Goal: Information Seeking & Learning: Learn about a topic

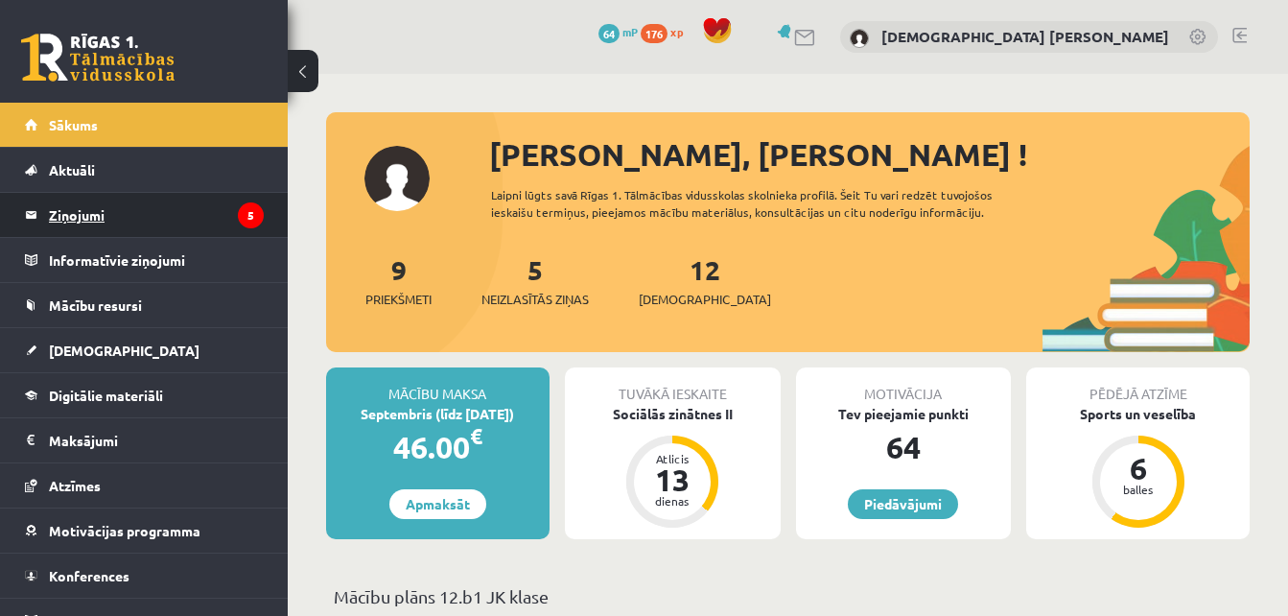
click at [222, 236] on legend "Ziņojumi 5" at bounding box center [156, 215] width 215 height 44
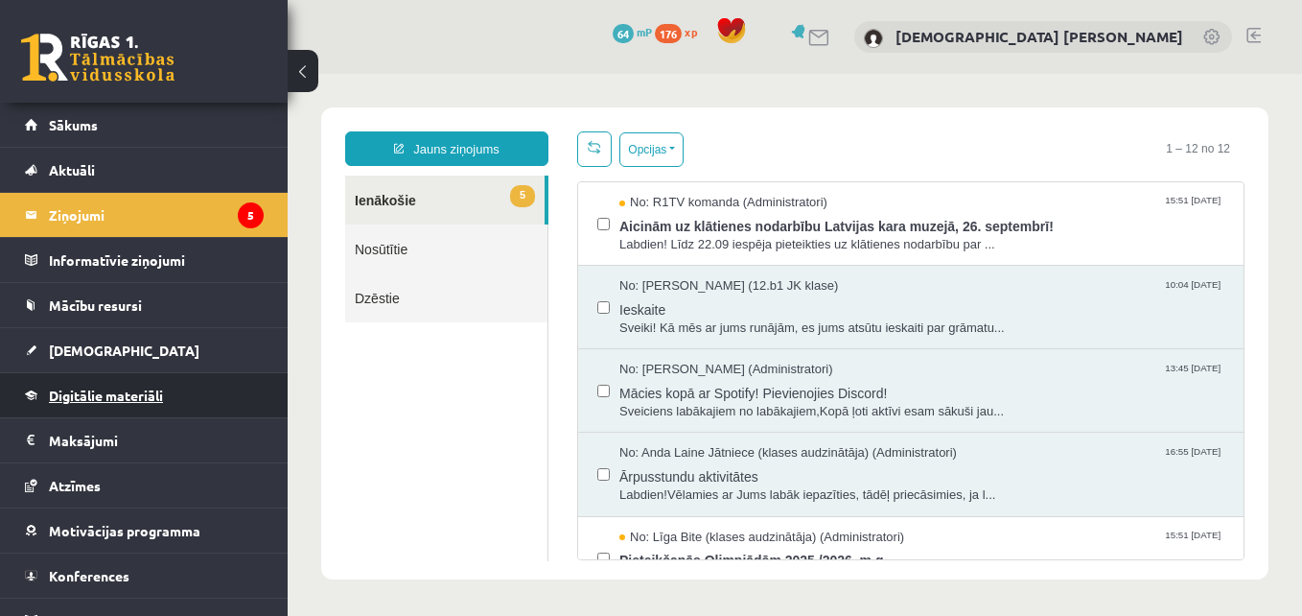
click at [100, 389] on span "Digitālie materiāli" at bounding box center [106, 394] width 114 height 17
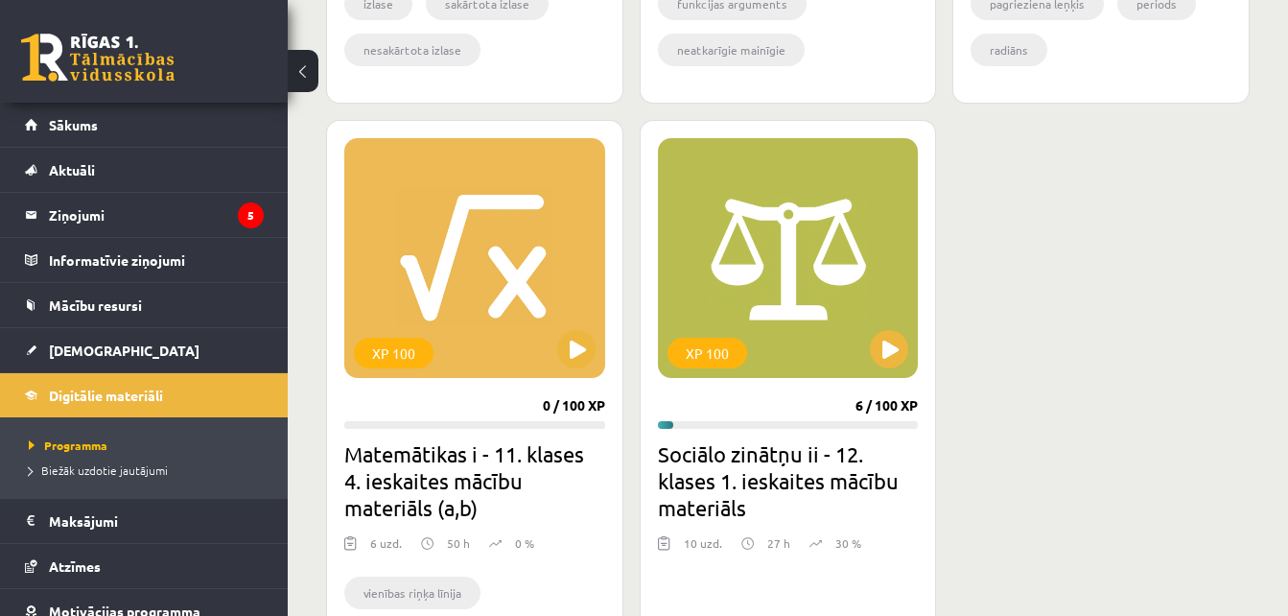
scroll to position [1725, 0]
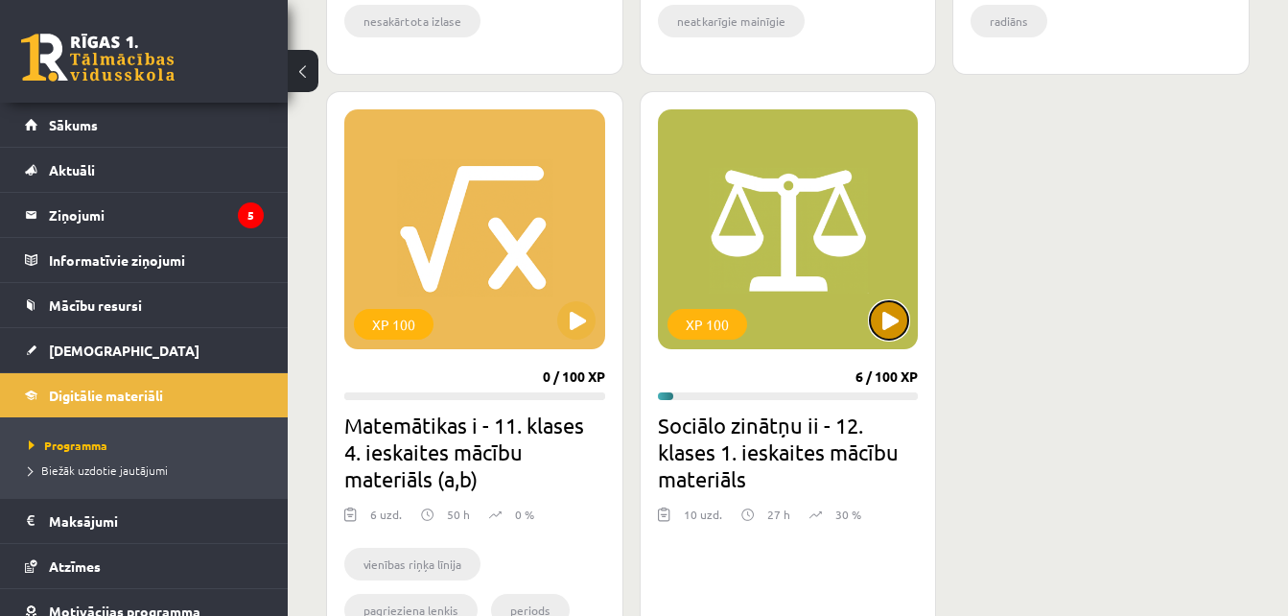
click at [892, 316] on button at bounding box center [889, 320] width 38 height 38
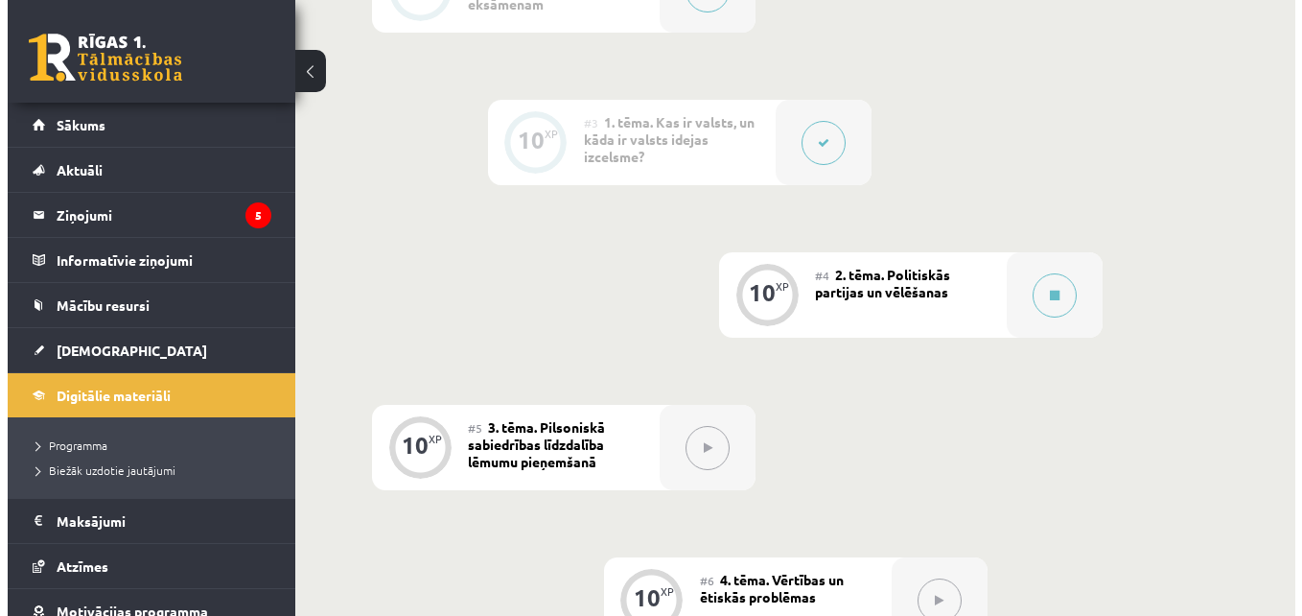
scroll to position [781, 0]
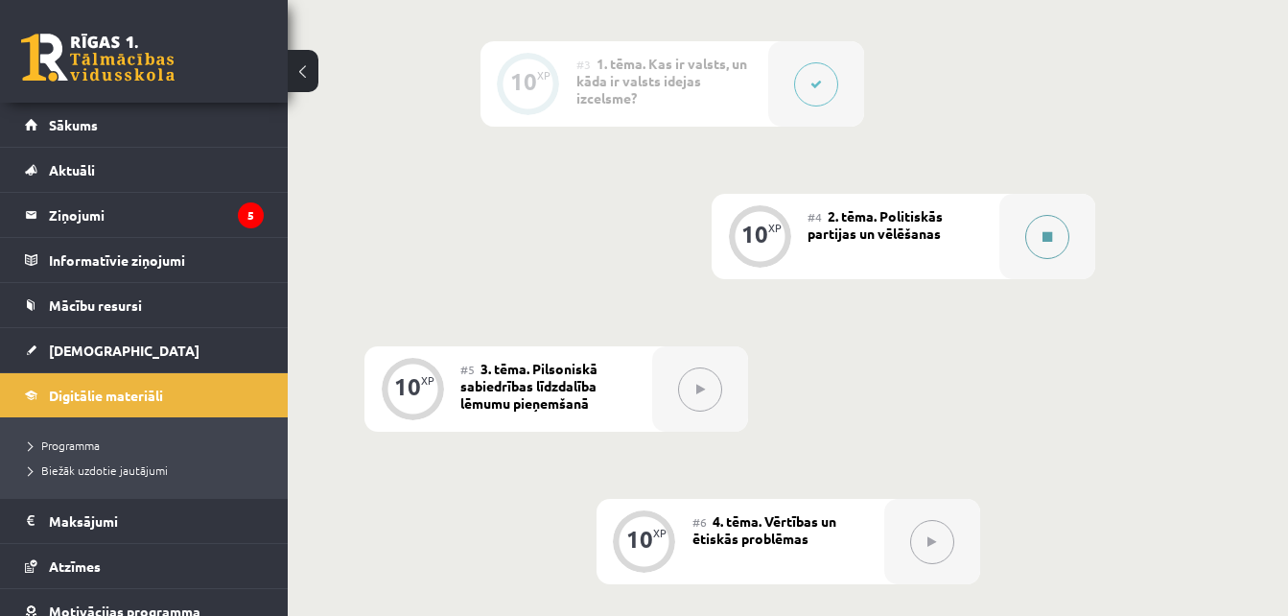
click at [1054, 238] on button at bounding box center [1047, 237] width 44 height 44
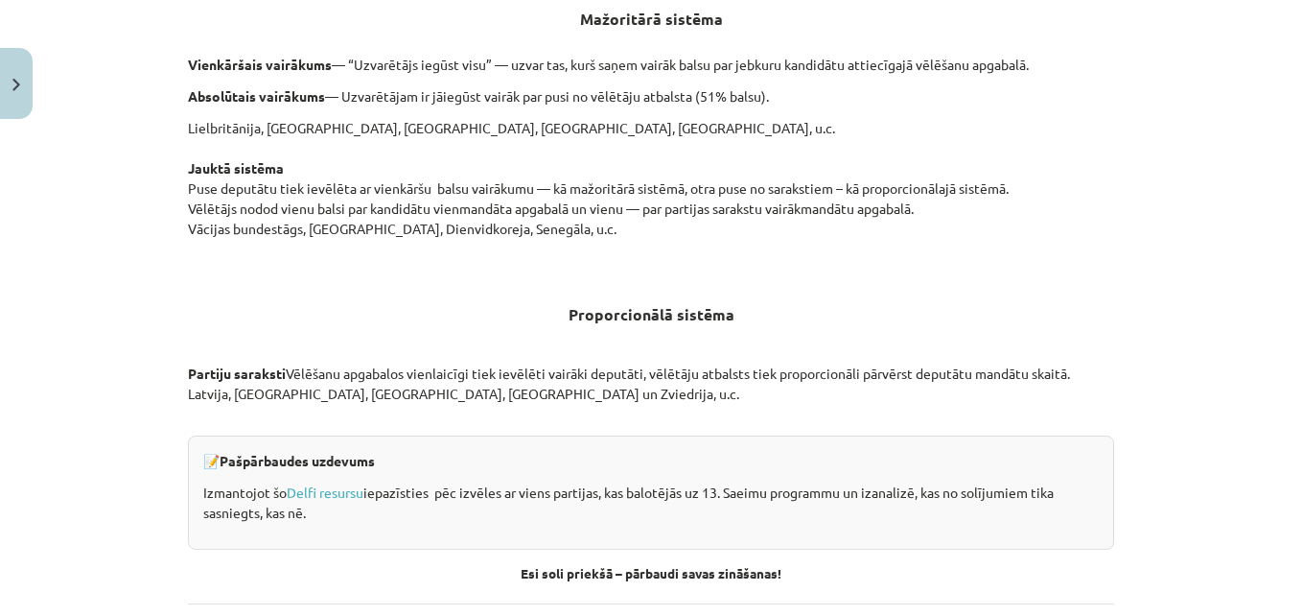
scroll to position [1901, 0]
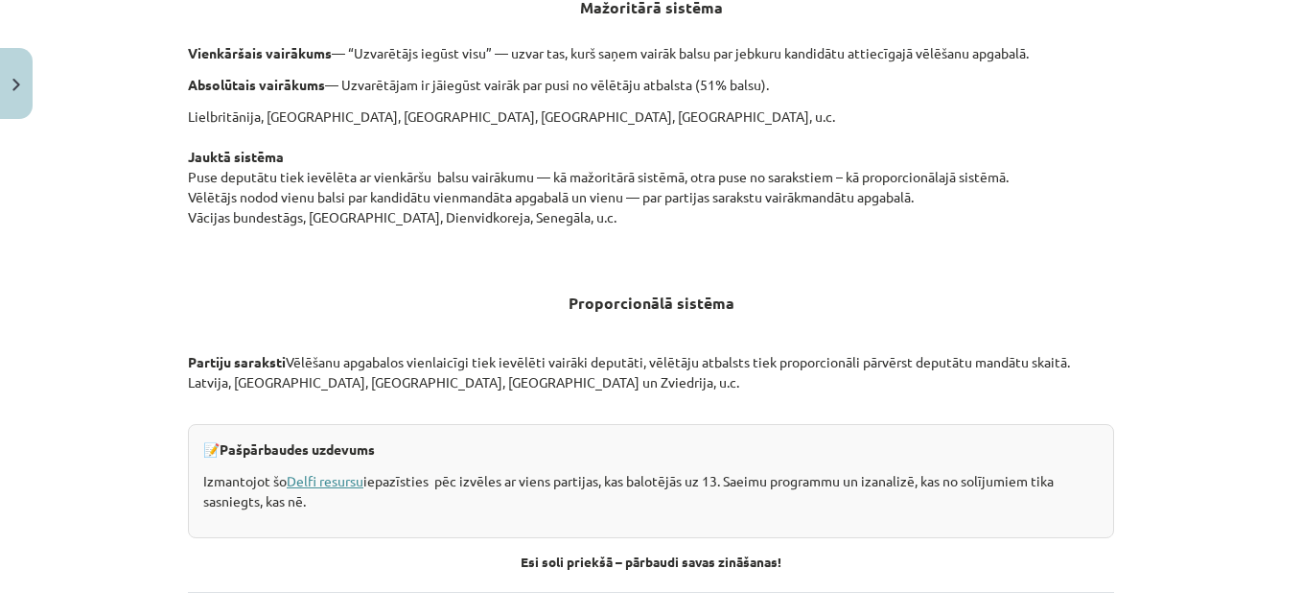
click at [292, 484] on link "Delfi resursu" at bounding box center [325, 480] width 77 height 17
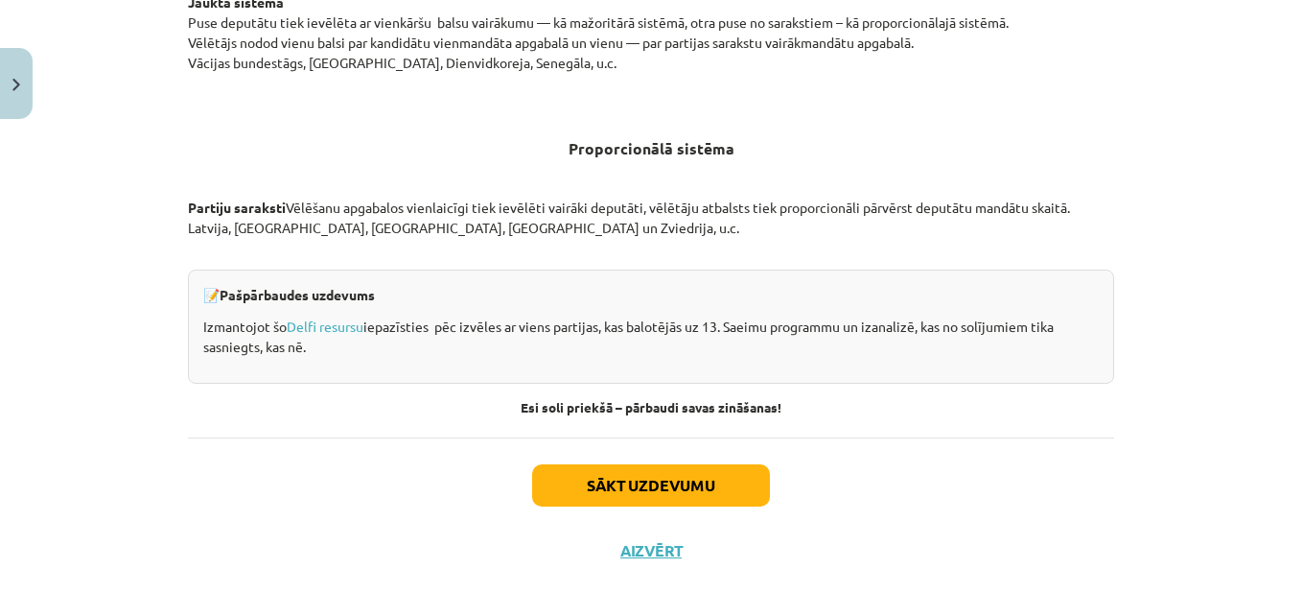
scroll to position [2067, 0]
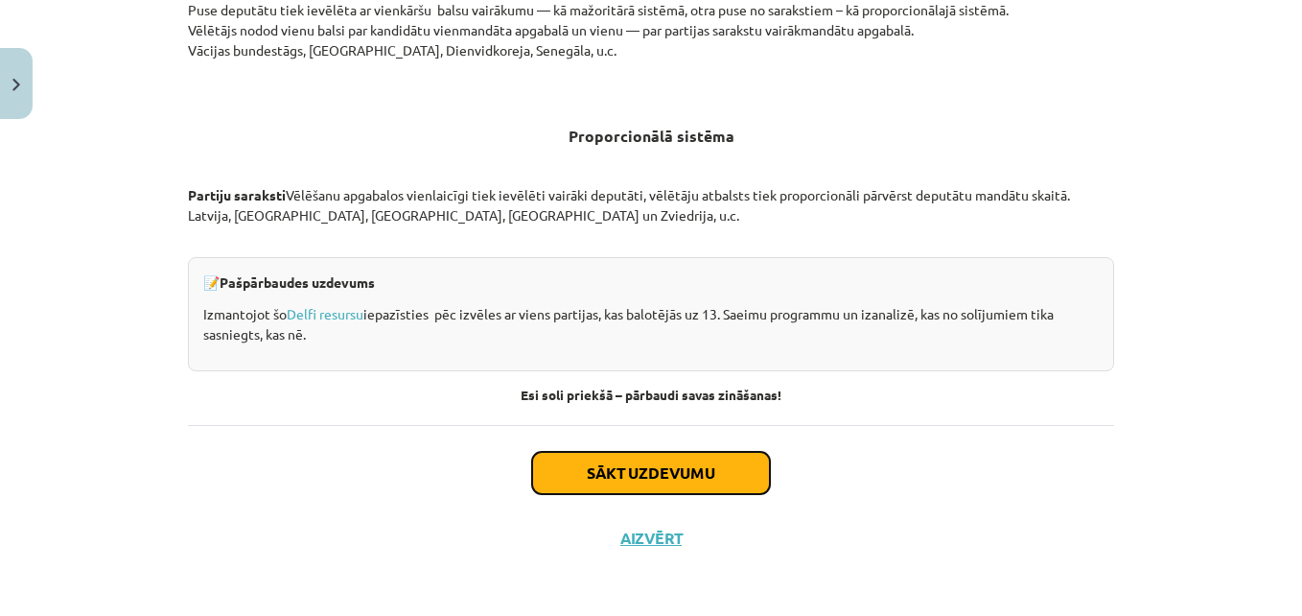
click at [634, 469] on button "Sākt uzdevumu" at bounding box center [651, 473] width 238 height 42
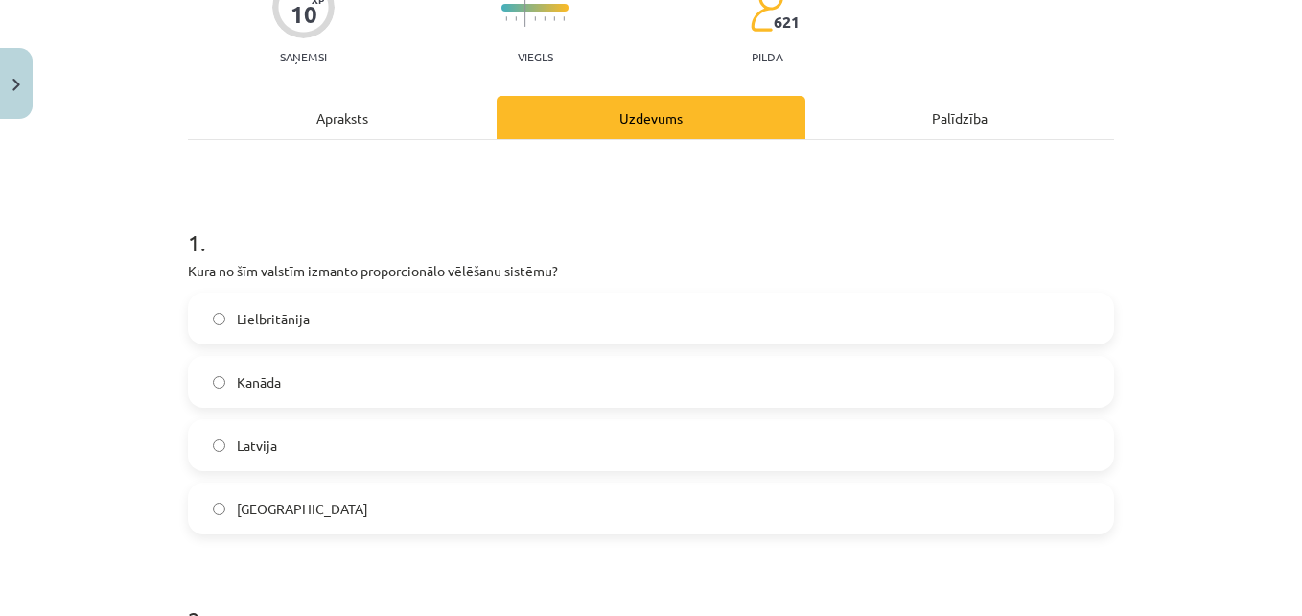
scroll to position [199, 0]
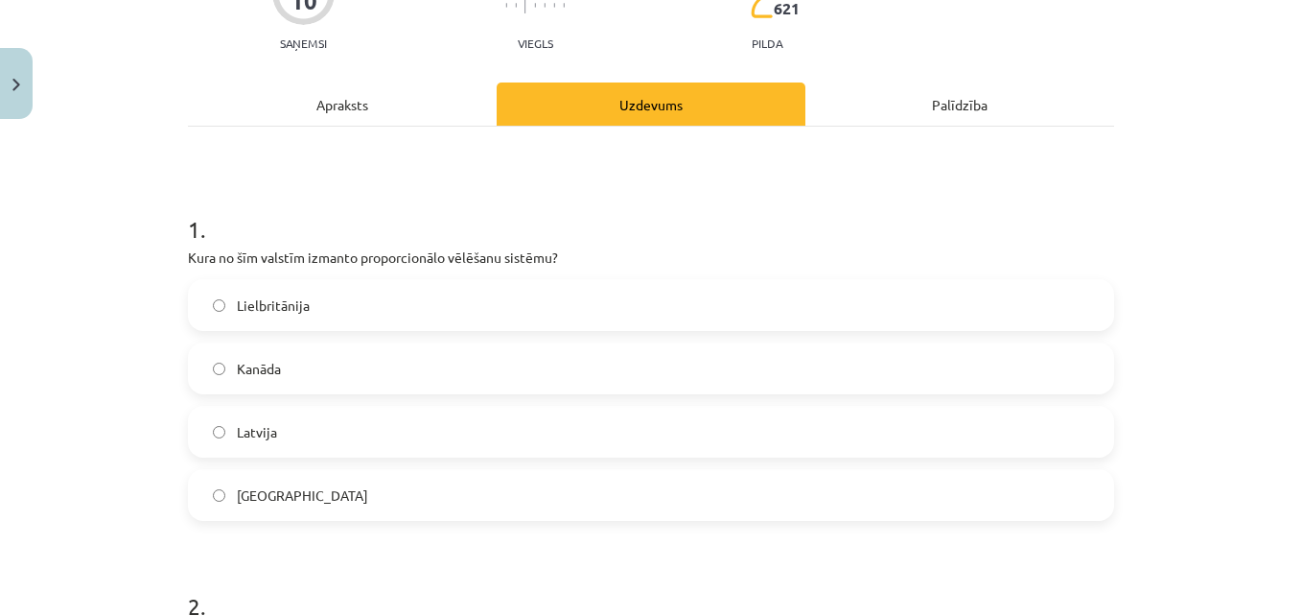
click at [226, 424] on label "Latvija" at bounding box center [651, 432] width 922 height 48
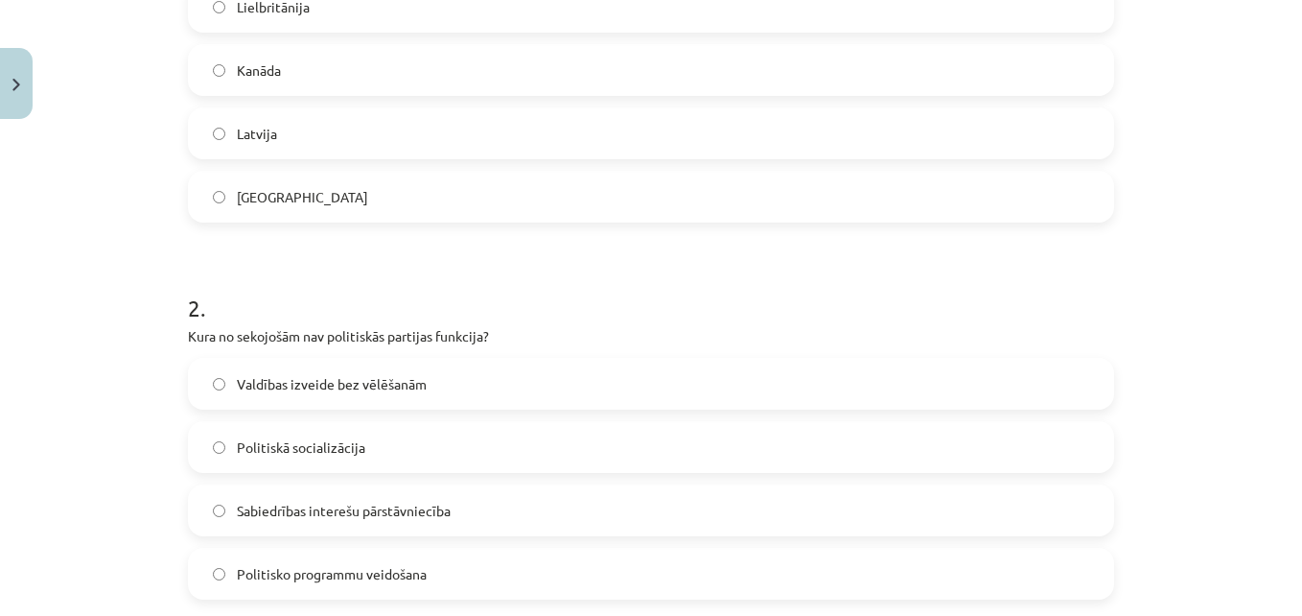
scroll to position [506, 0]
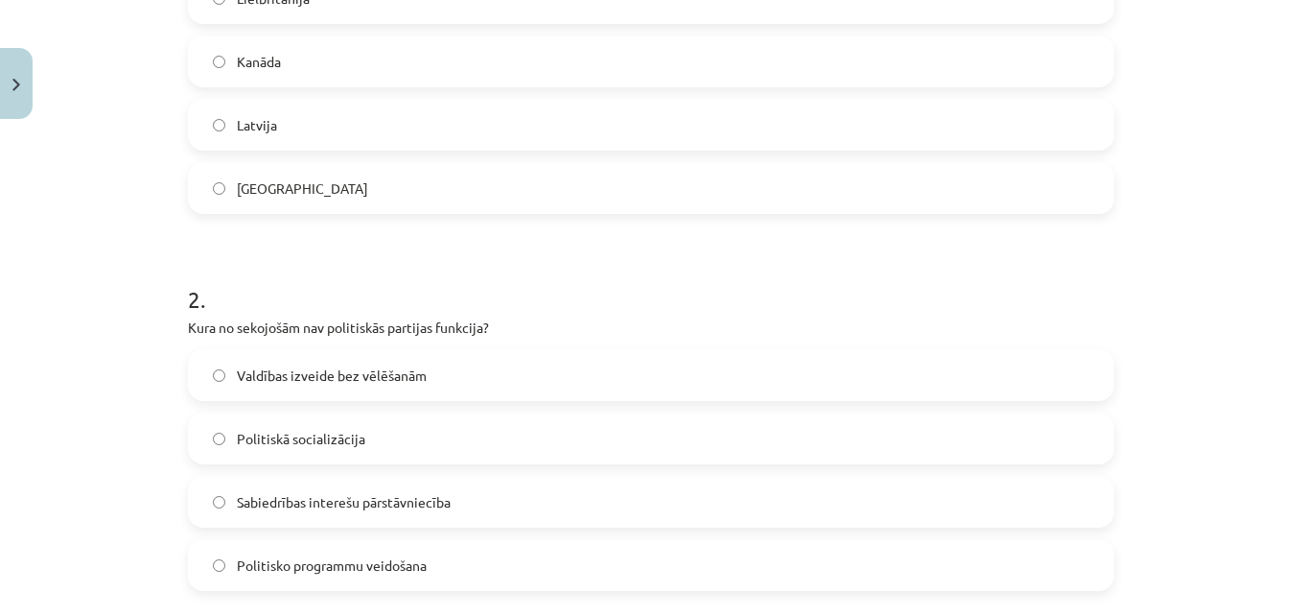
click at [303, 362] on label "Valdības izveide bez vēlēšanām" at bounding box center [651, 375] width 922 height 48
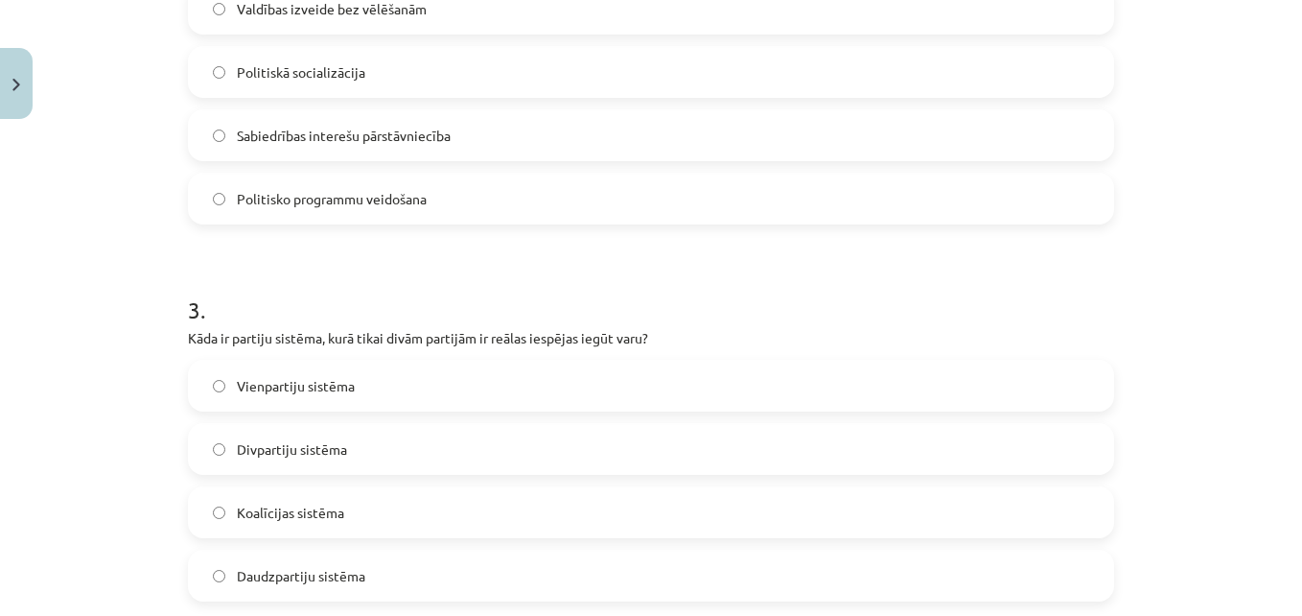
scroll to position [890, 0]
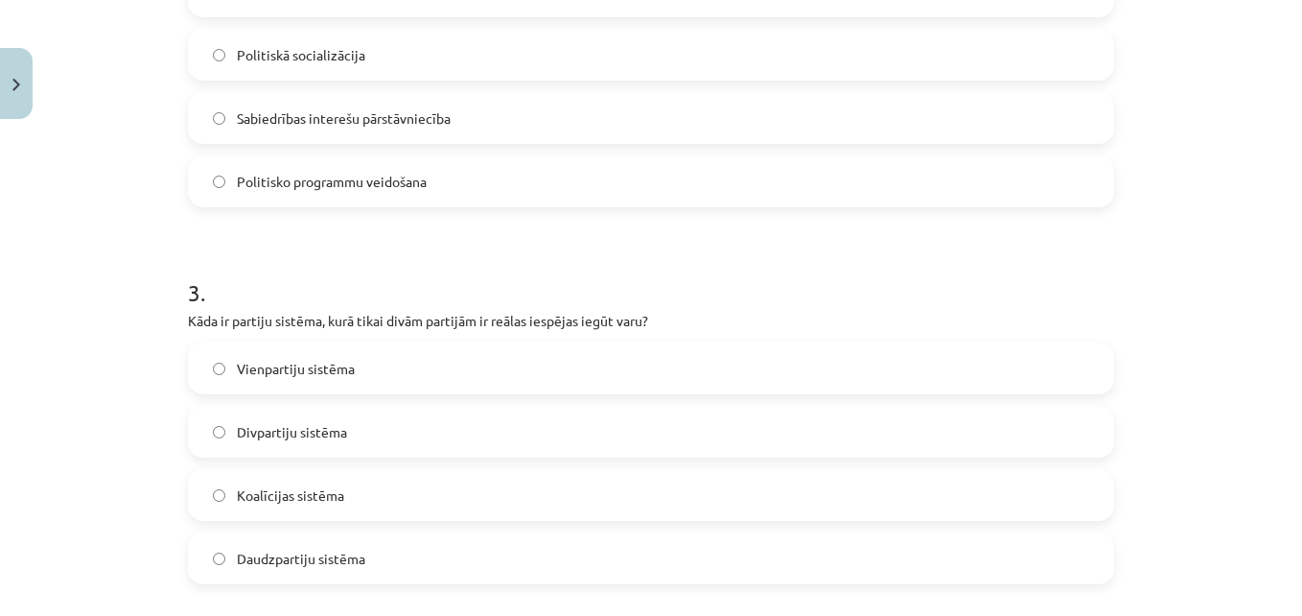
click at [208, 422] on label "Divpartiju sistēma" at bounding box center [651, 432] width 922 height 48
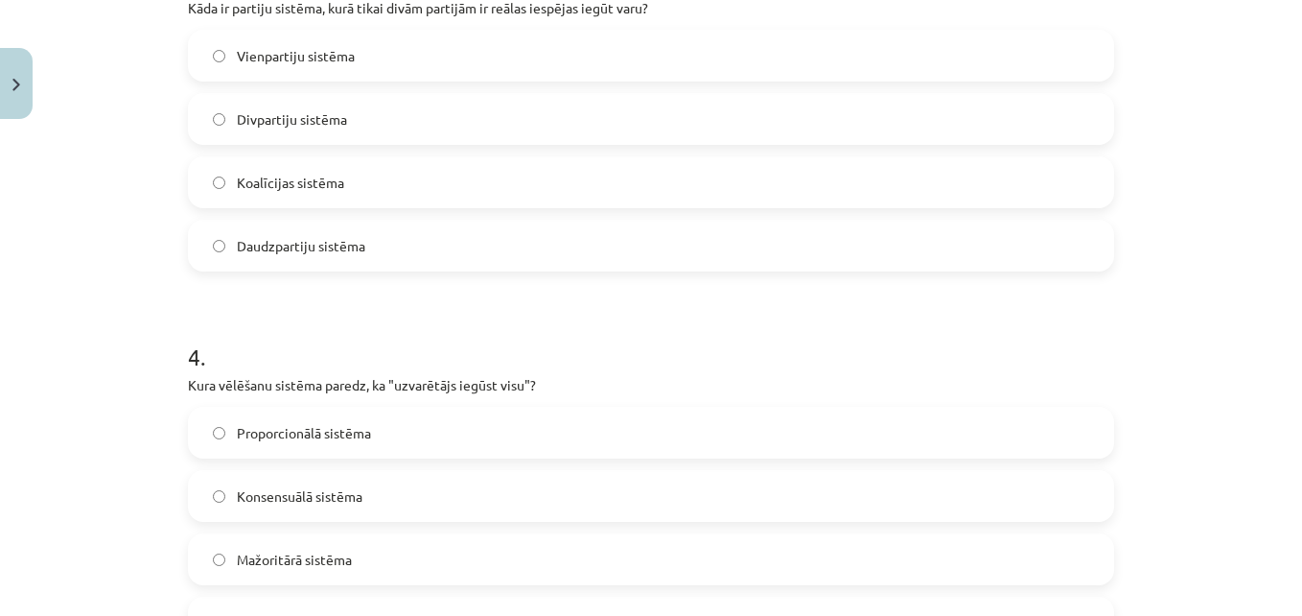
scroll to position [1271, 0]
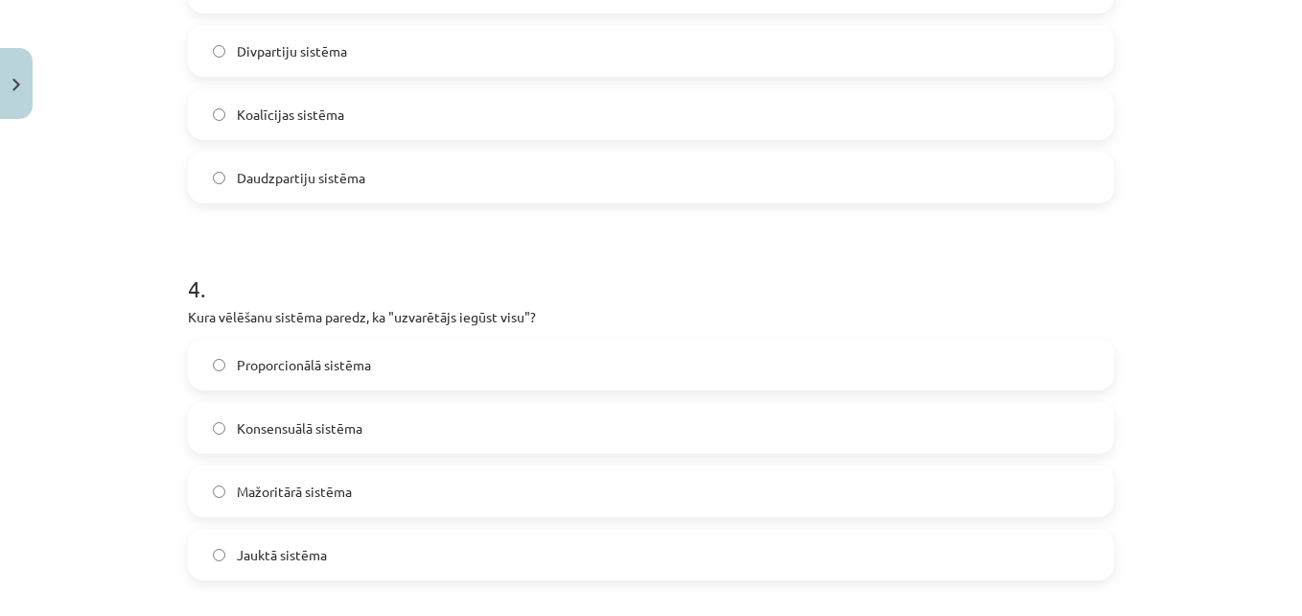
click at [206, 478] on label "Mažoritārā sistēma" at bounding box center [651, 491] width 922 height 48
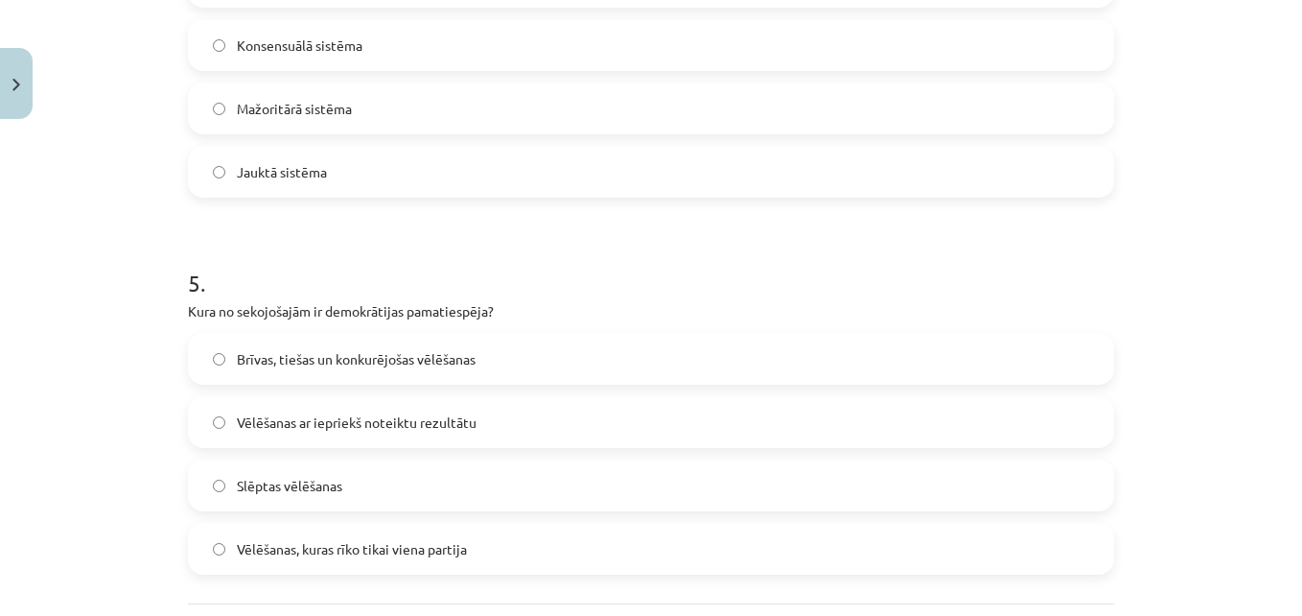
scroll to position [1657, 0]
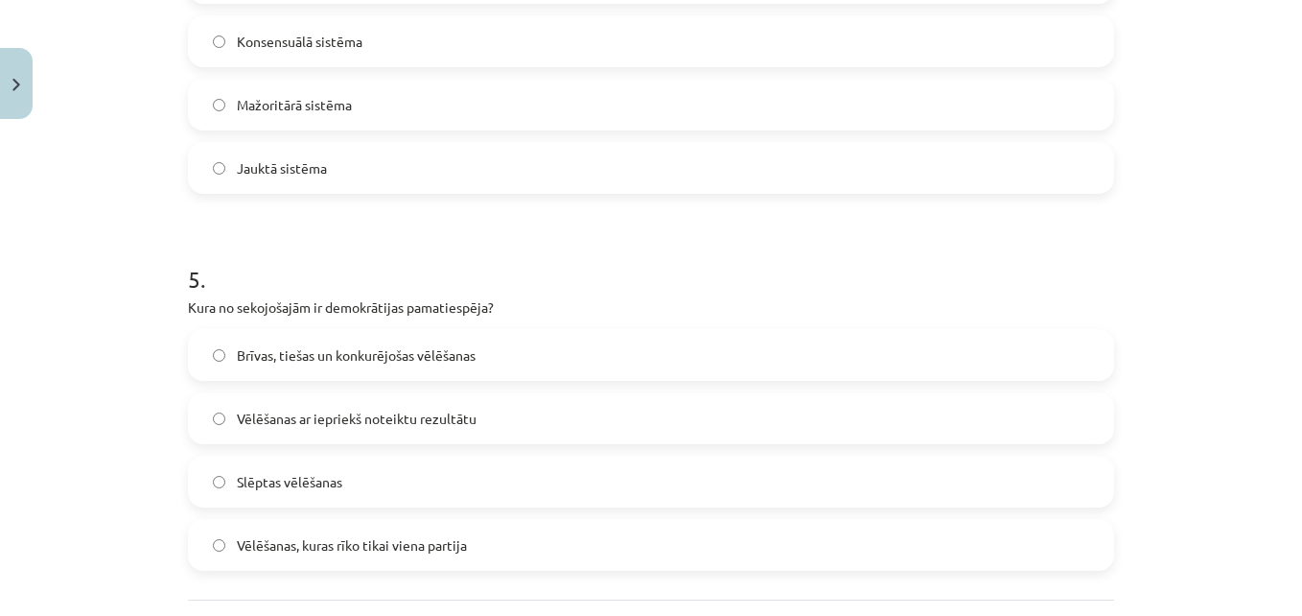
click at [244, 363] on span "Brīvas, tiešas un konkurējošas vēlēšanas" at bounding box center [356, 355] width 239 height 20
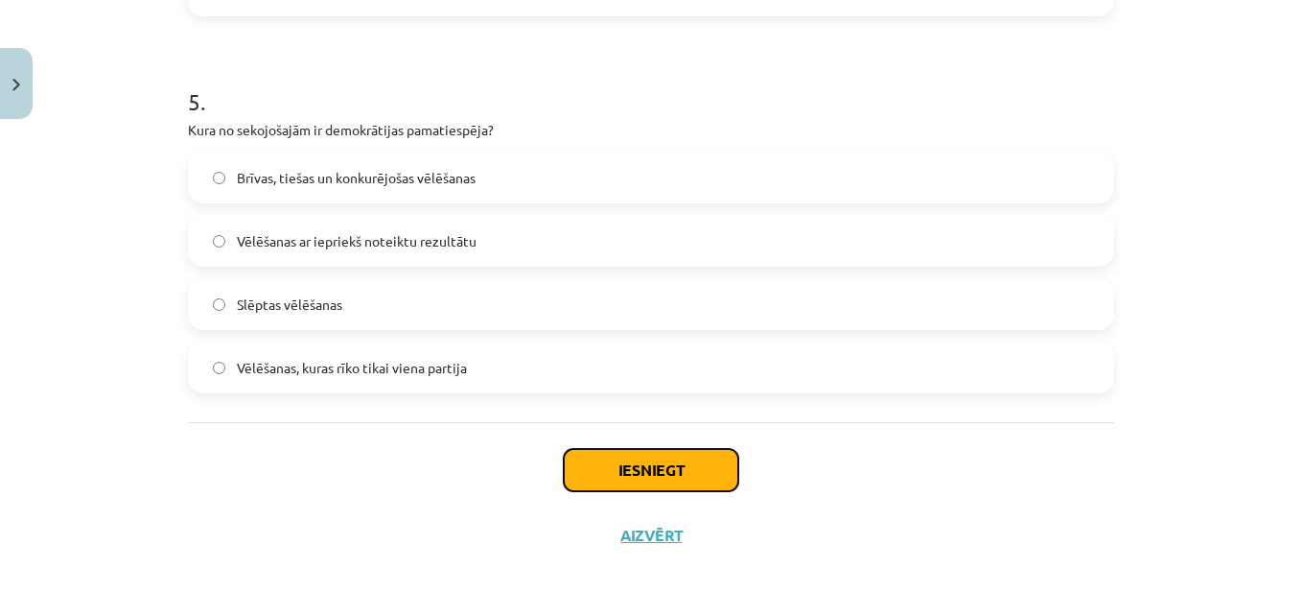
click at [648, 458] on button "Iesniegt" at bounding box center [651, 470] width 175 height 42
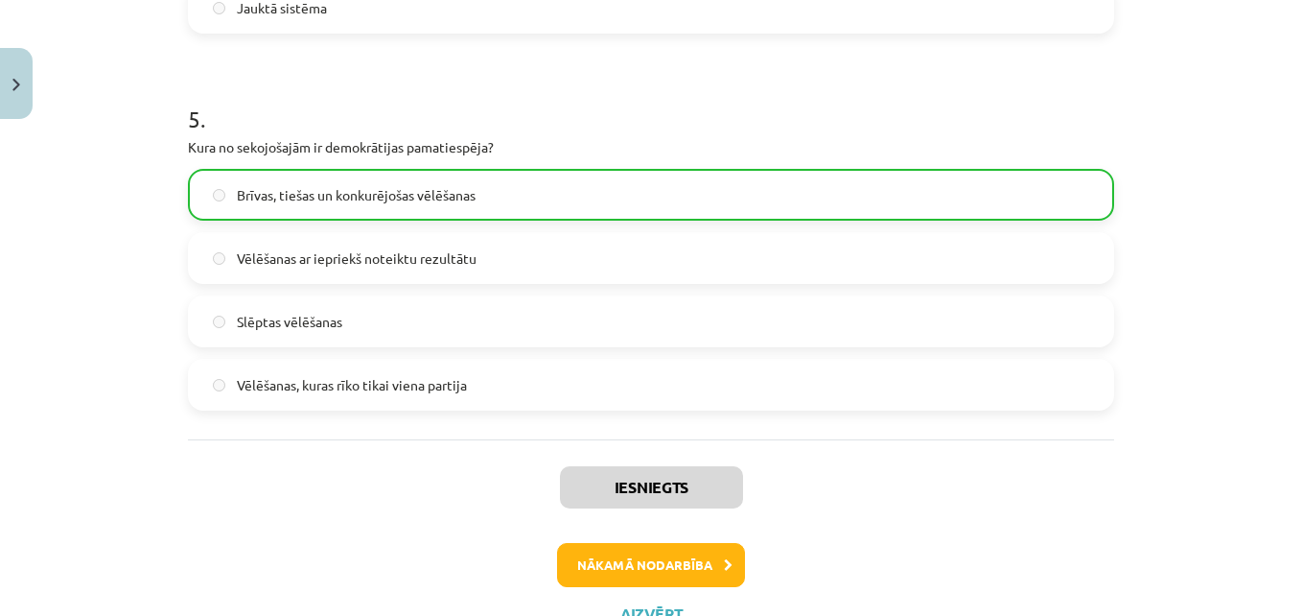
scroll to position [1896, 0]
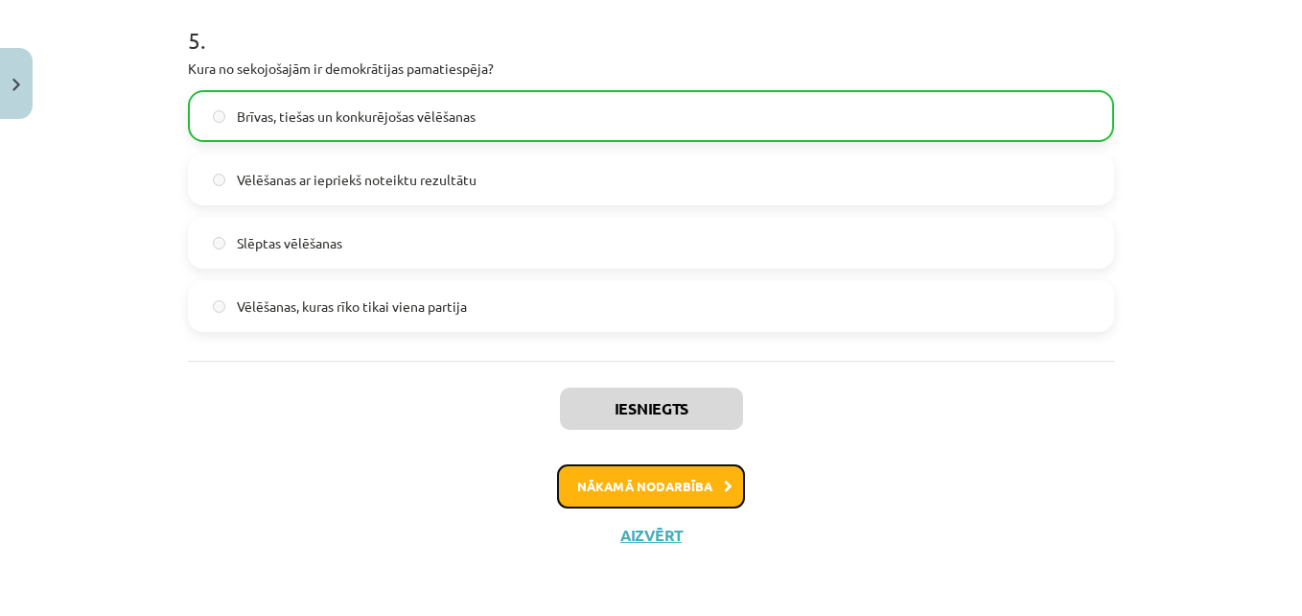
click at [570, 479] on button "Nākamā nodarbība" at bounding box center [651, 486] width 188 height 44
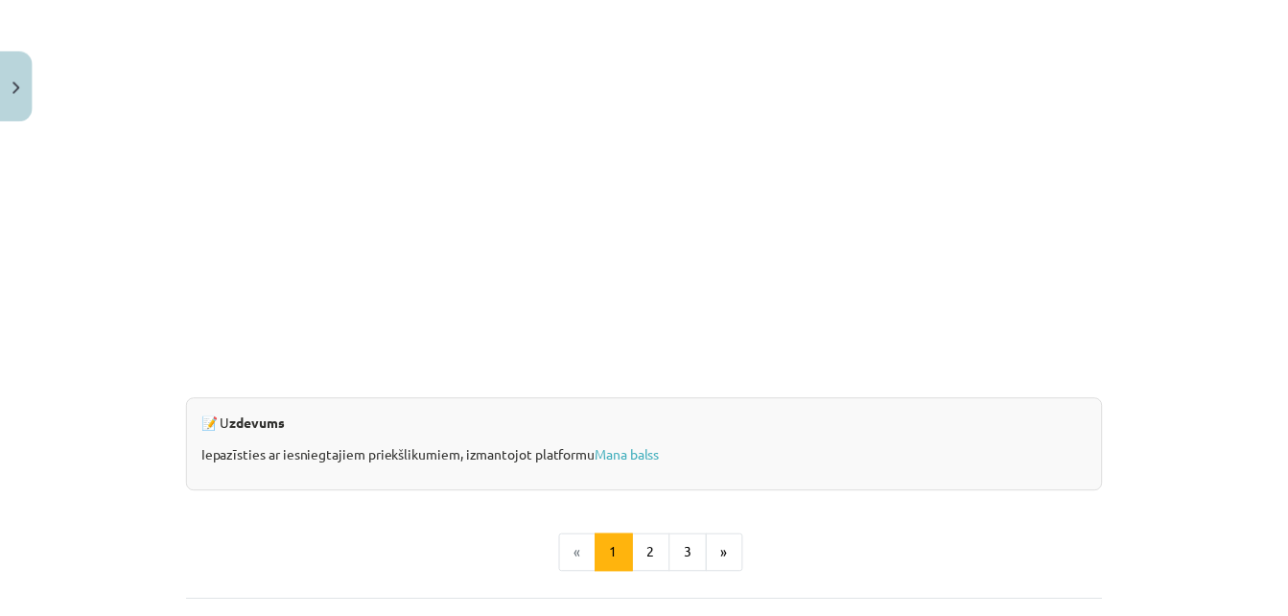
scroll to position [1762, 0]
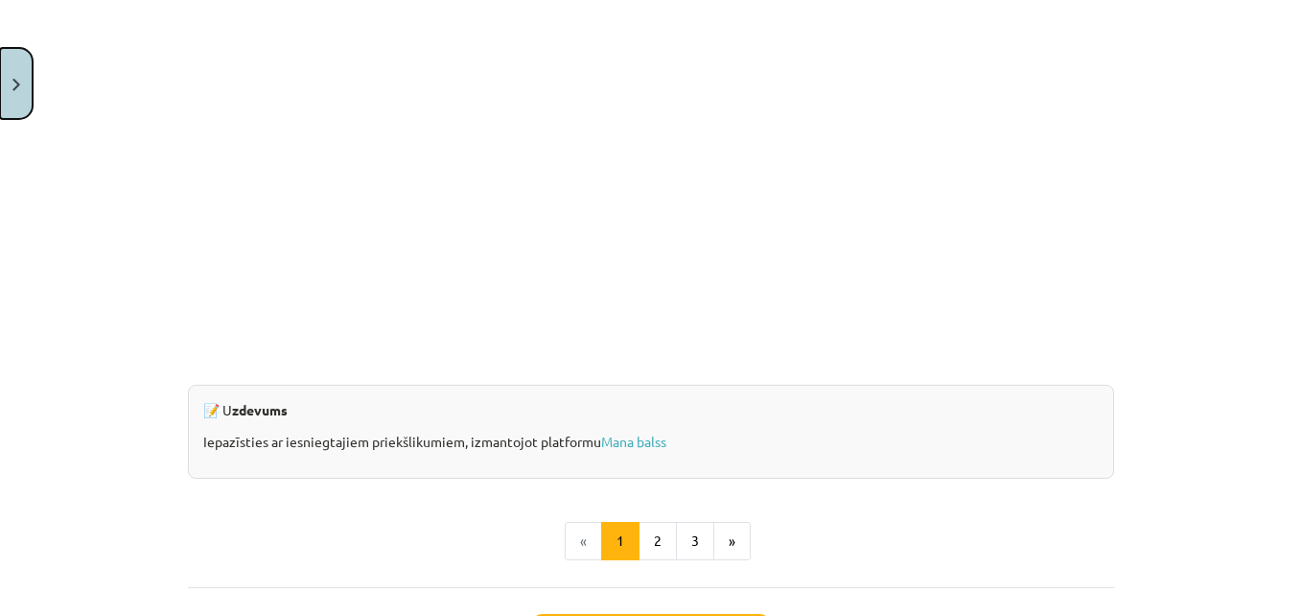
click at [19, 100] on button "Close" at bounding box center [16, 83] width 33 height 71
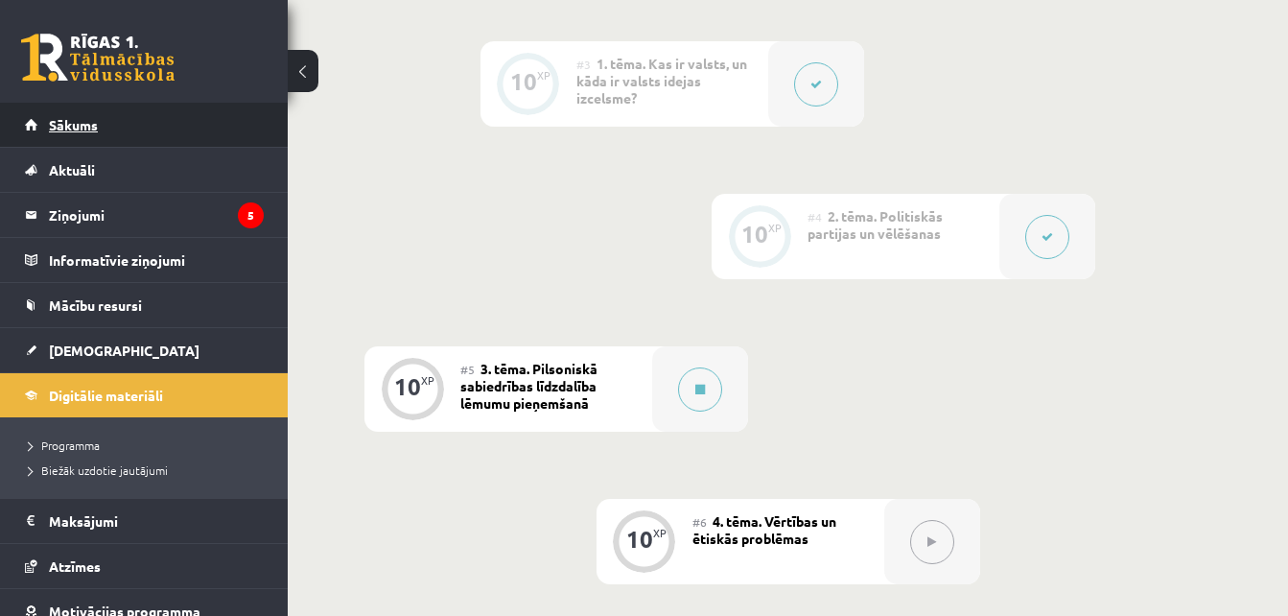
click at [57, 121] on span "Sākums" at bounding box center [73, 124] width 49 height 17
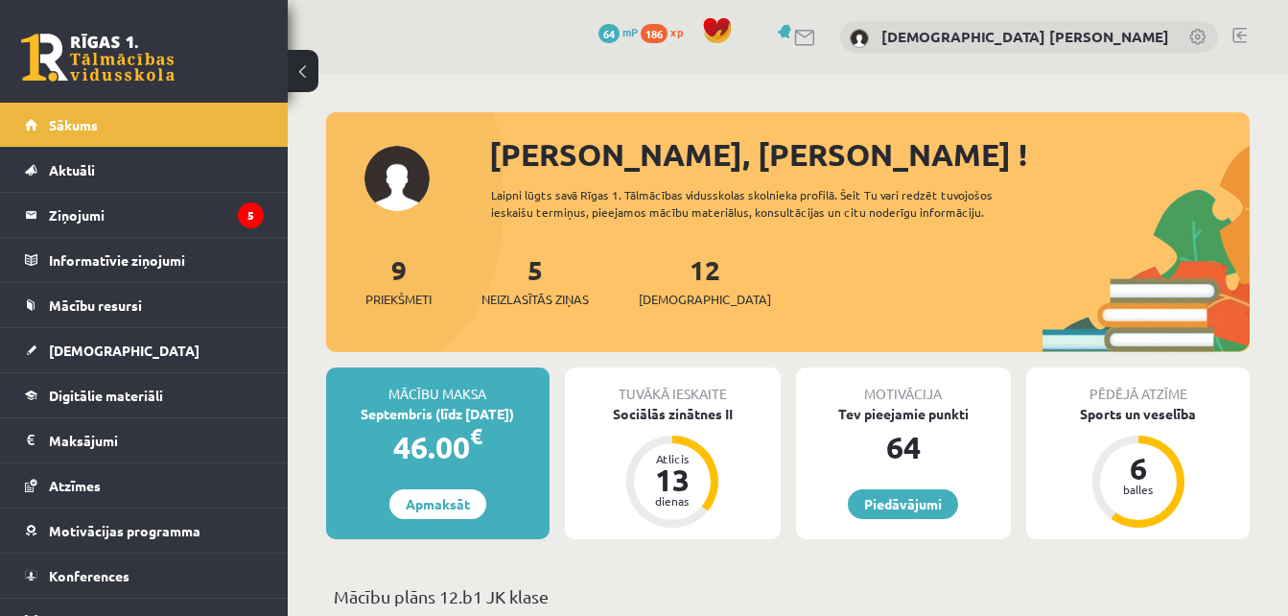
click at [1239, 28] on link at bounding box center [1239, 35] width 14 height 15
